Goal: Find specific page/section: Find specific page/section

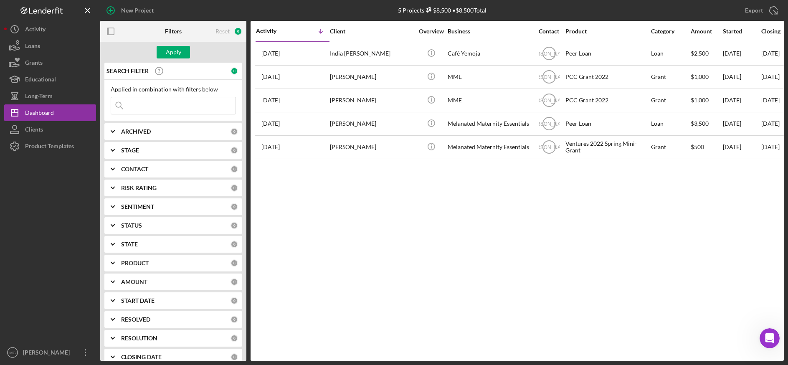
click at [141, 104] on input at bounding box center [173, 105] width 124 height 17
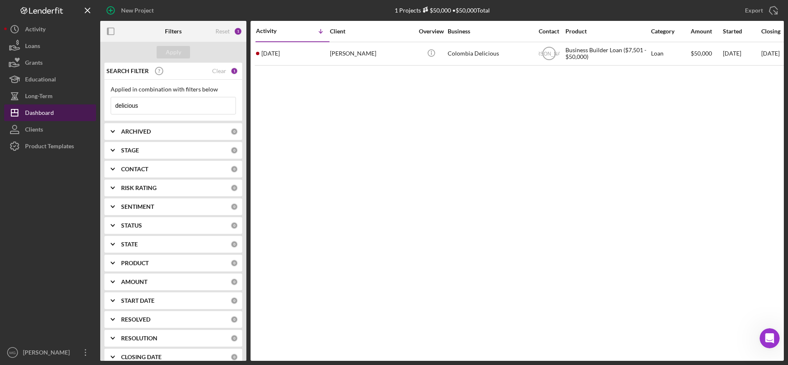
type input "delicious"
click at [38, 114] on div "Dashboard" at bounding box center [39, 113] width 29 height 19
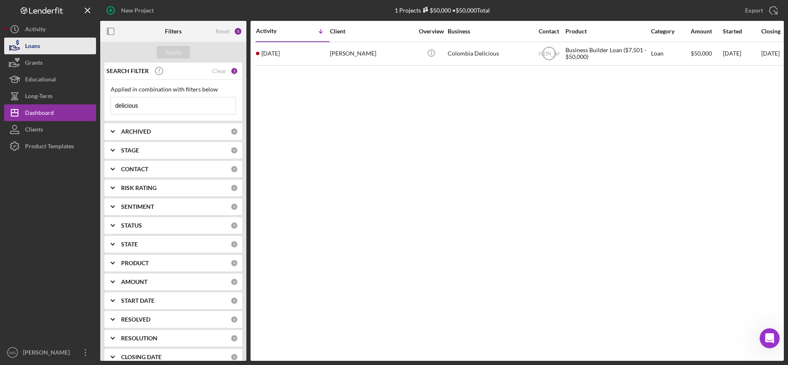
click at [34, 48] on div "Loans" at bounding box center [32, 47] width 15 height 19
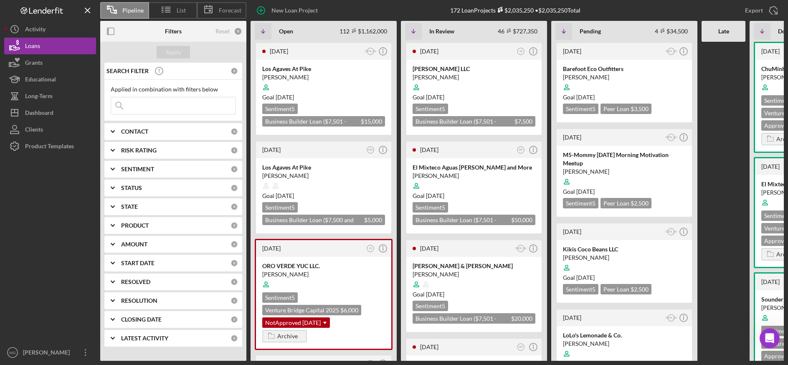
click at [182, 106] on input at bounding box center [173, 105] width 124 height 17
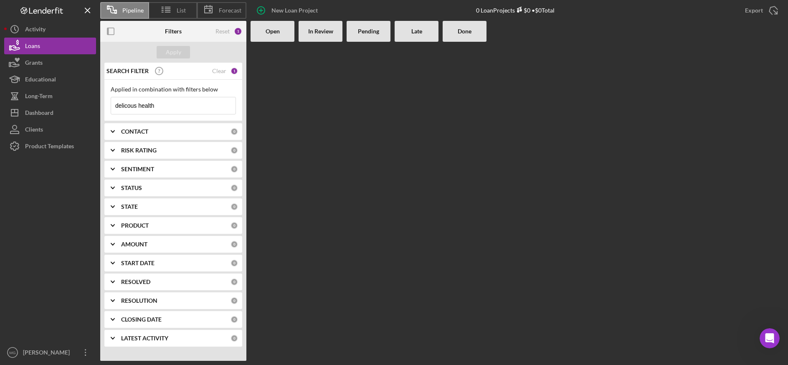
click at [128, 107] on input "delicous health" at bounding box center [173, 105] width 124 height 17
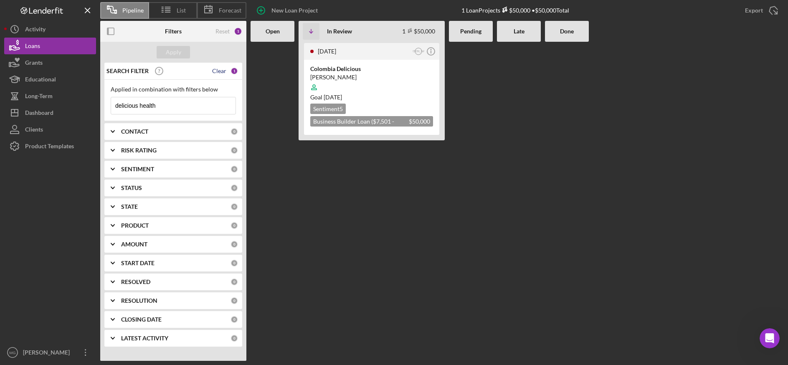
type input "delicious health"
click at [225, 71] on div "Clear" at bounding box center [219, 71] width 14 height 7
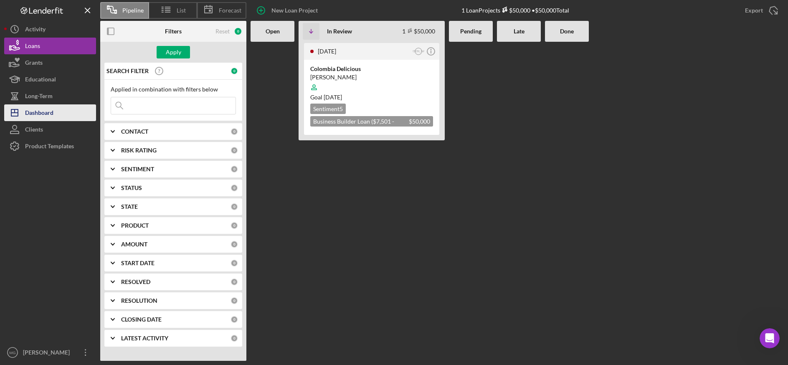
click at [51, 110] on div "Dashboard" at bounding box center [39, 113] width 28 height 19
